Goal: Information Seeking & Learning: Learn about a topic

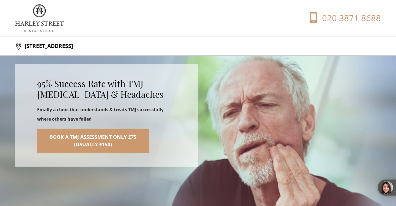
click at [113, 109] on strong "Finally a clinic that understands & treats TMJ successfully where others have f…" at bounding box center [100, 113] width 126 height 15
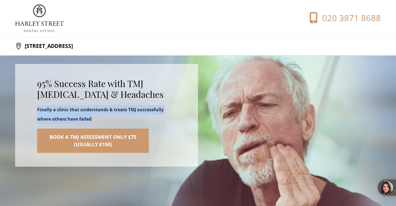
click at [113, 109] on strong "Finally a clinic that understands & treats TMJ successfully where others have f…" at bounding box center [100, 113] width 126 height 15
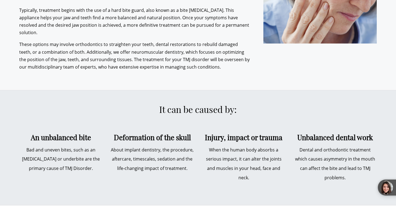
scroll to position [940, 0]
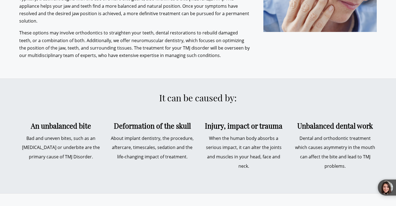
click at [90, 136] on p "Bad and uneven bites, such as an [MEDICAL_DATA] or underbite are the primary ca…" at bounding box center [60, 148] width 83 height 28
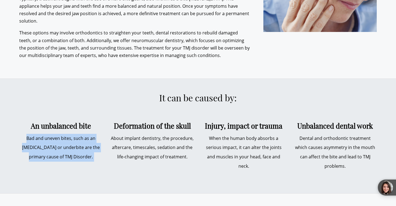
click at [90, 136] on p "Bad and uneven bites, such as an [MEDICAL_DATA] or underbite are the primary ca…" at bounding box center [60, 148] width 83 height 28
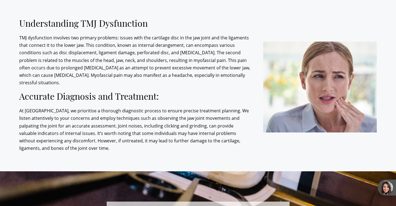
scroll to position [1135, 0]
click at [95, 124] on p "At [GEOGRAPHIC_DATA], we prioritise a thorough diagnostic process to ensure pre…" at bounding box center [134, 129] width 231 height 45
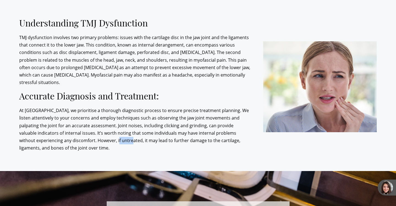
click at [95, 125] on p "At [GEOGRAPHIC_DATA], we prioritise a thorough diagnostic process to ensure pre…" at bounding box center [134, 129] width 231 height 45
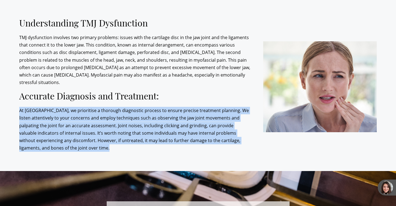
click at [95, 125] on p "At [GEOGRAPHIC_DATA], we prioritise a thorough diagnostic process to ensure pre…" at bounding box center [134, 129] width 231 height 45
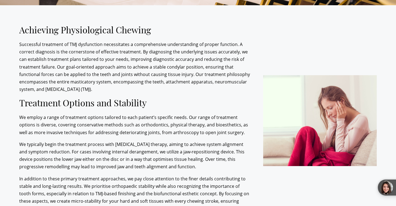
scroll to position [1766, 0]
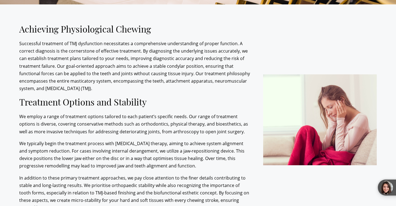
click at [97, 113] on p "We employ a range of treatment options tailored to each patient’s specific need…" at bounding box center [134, 124] width 231 height 23
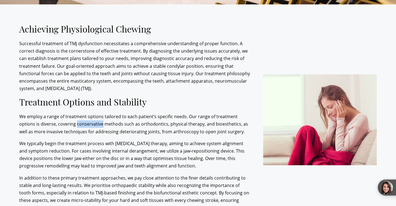
click at [97, 113] on p "We employ a range of treatment options tailored to each patient’s specific need…" at bounding box center [134, 124] width 231 height 23
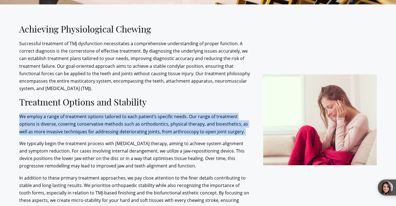
click at [97, 113] on p "We employ a range of treatment options tailored to each patient’s specific need…" at bounding box center [134, 124] width 231 height 23
click at [145, 113] on p "We employ a range of treatment options tailored to each patient’s specific need…" at bounding box center [134, 124] width 231 height 23
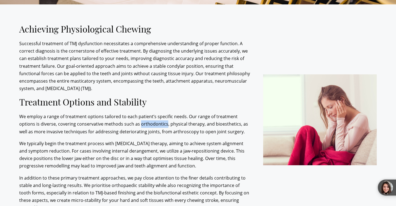
click at [145, 113] on p "We employ a range of treatment options tailored to each patient’s specific need…" at bounding box center [134, 124] width 231 height 23
copy p "orthodontics"
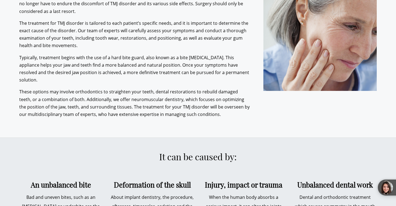
scroll to position [882, 0]
